Goal: Information Seeking & Learning: Stay updated

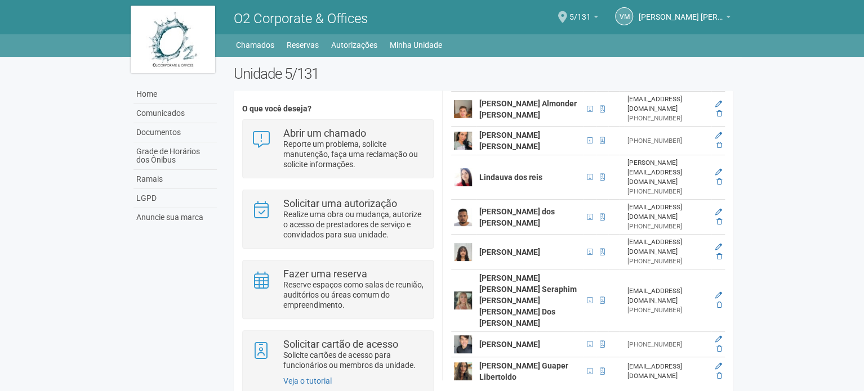
scroll to position [625, 0]
drag, startPoint x: 580, startPoint y: 321, endPoint x: 730, endPoint y: 353, distance: 152.5
click at [730, 353] on div "Membros (23) Usuários (1) Documentos Membros Novo membro Solicitar cartões de a…" at bounding box center [588, 156] width 291 height 945
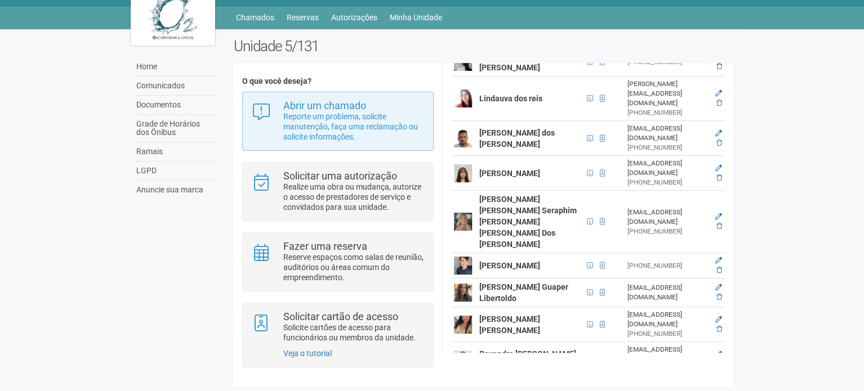
scroll to position [0, 0]
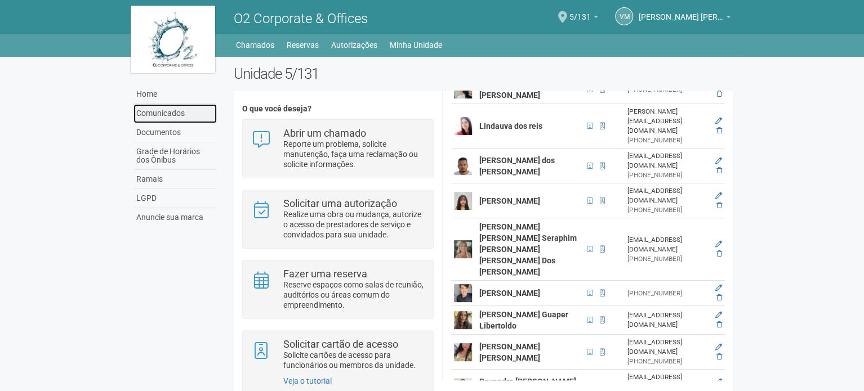
click at [182, 117] on link "Comunicados" at bounding box center [174, 113] width 83 height 19
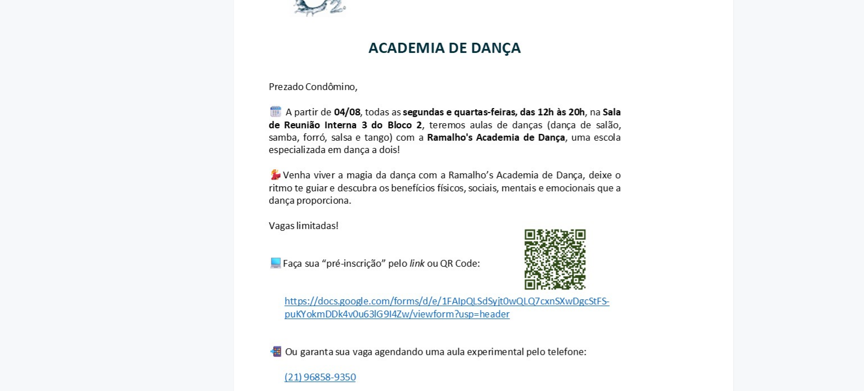
scroll to position [4274, 0]
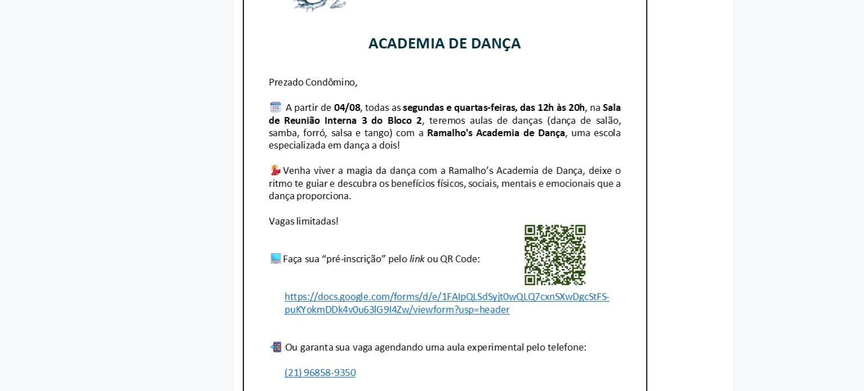
click at [418, 297] on img at bounding box center [444, 231] width 405 height 586
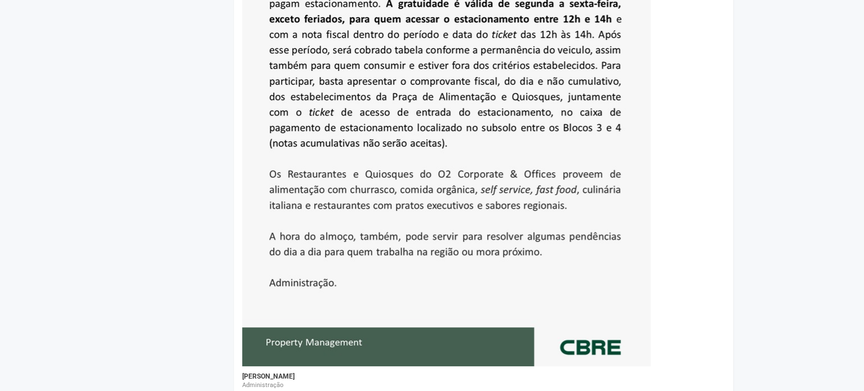
scroll to position [6417, 0]
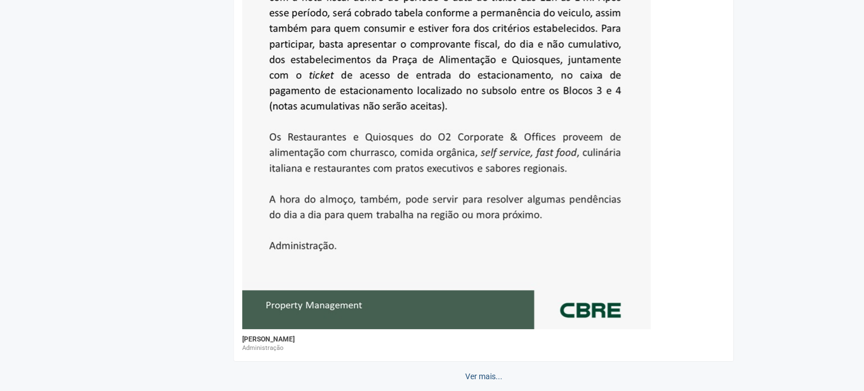
click at [495, 368] on link "Ver mais..." at bounding box center [484, 376] width 52 height 19
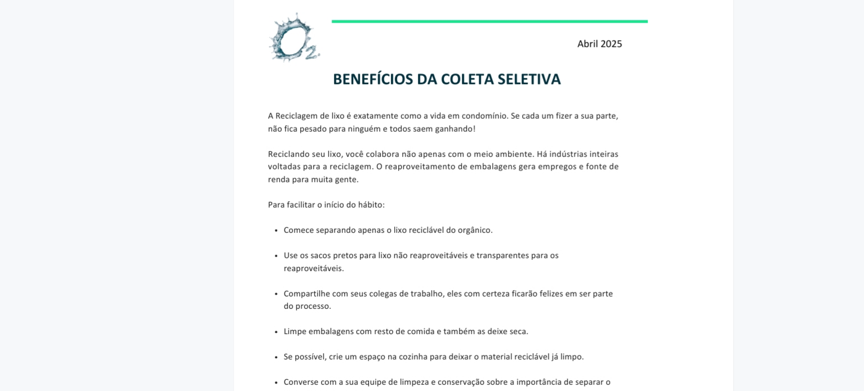
scroll to position [7971, 0]
